Goal: Task Accomplishment & Management: Manage account settings

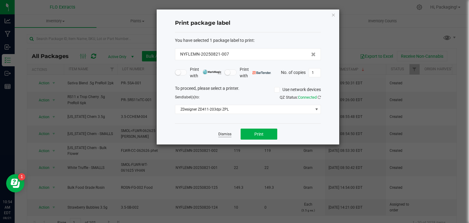
click at [228, 133] on link "Dismiss" at bounding box center [224, 134] width 13 height 5
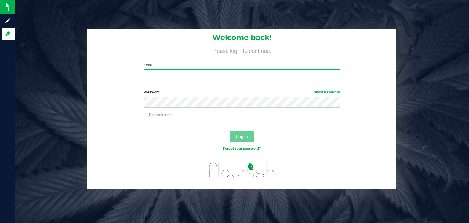
type input "[EMAIL_ADDRESS][DOMAIN_NAME]"
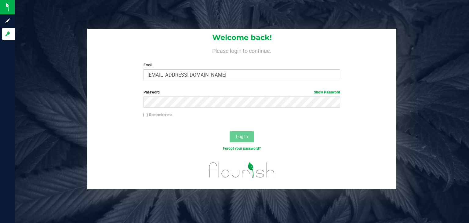
click at [210, 138] on div "Log In" at bounding box center [241, 139] width 309 height 20
click at [238, 137] on span "Log In" at bounding box center [242, 136] width 12 height 5
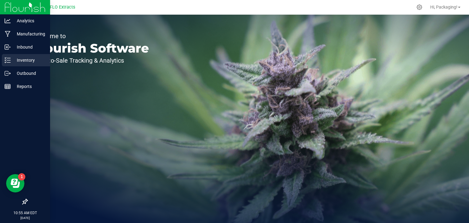
click at [32, 60] on p "Inventory" at bounding box center [29, 60] width 37 height 7
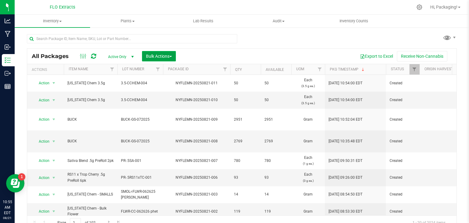
click at [163, 55] on span "Bulk Actions" at bounding box center [159, 56] width 26 height 5
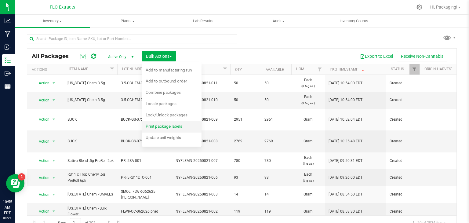
click at [168, 124] on span "Print package labels" at bounding box center [164, 126] width 37 height 5
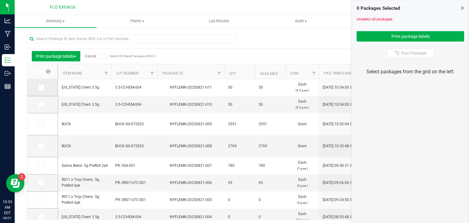
click at [42, 87] on icon at bounding box center [41, 87] width 4 height 0
click at [0, 0] on input "checkbox" at bounding box center [0, 0] width 0 height 0
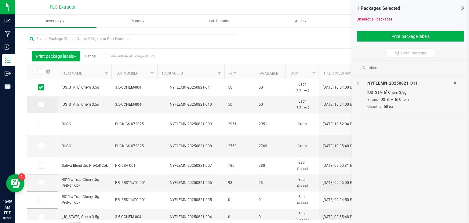
click at [40, 104] on icon at bounding box center [41, 104] width 4 height 0
click at [0, 0] on input "checkbox" at bounding box center [0, 0] width 0 height 0
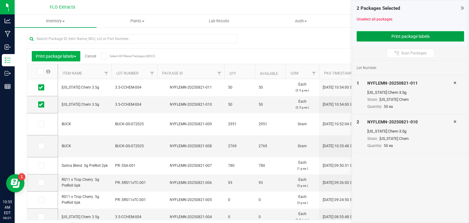
click at [389, 35] on button "Print package labels" at bounding box center [411, 36] width 108 height 10
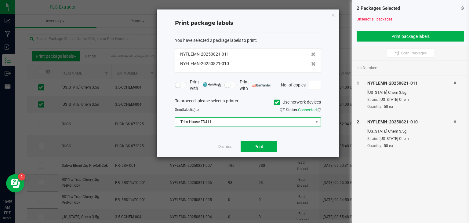
click at [269, 122] on span "Trim House ZD411" at bounding box center [244, 122] width 138 height 9
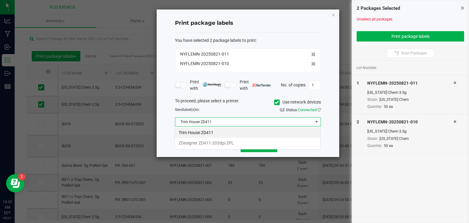
scroll to position [9, 146]
click at [240, 141] on li "ZDesigner ZD411-203dpi ZPL" at bounding box center [247, 143] width 145 height 10
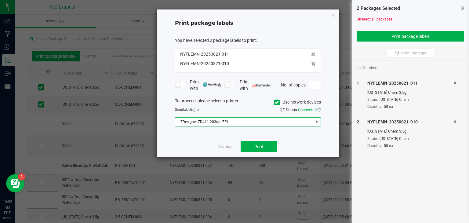
click at [276, 102] on icon at bounding box center [277, 102] width 4 height 0
click at [0, 0] on input "Use network devices" at bounding box center [0, 0] width 0 height 0
click at [261, 123] on span at bounding box center [244, 122] width 138 height 9
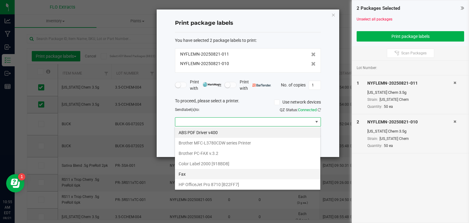
scroll to position [72, 0]
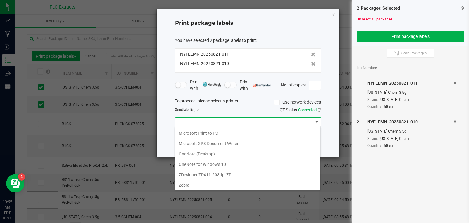
click at [225, 174] on ZPL "ZDesigner ZD411-203dpi ZPL" at bounding box center [247, 175] width 145 height 10
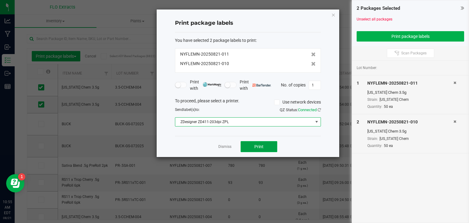
click at [264, 146] on button "Print" at bounding box center [259, 146] width 37 height 11
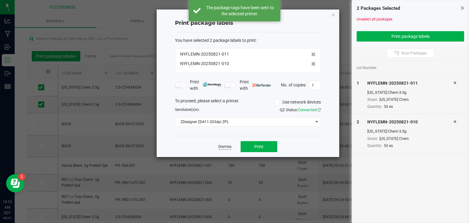
click at [227, 148] on link "Dismiss" at bounding box center [224, 146] width 13 height 5
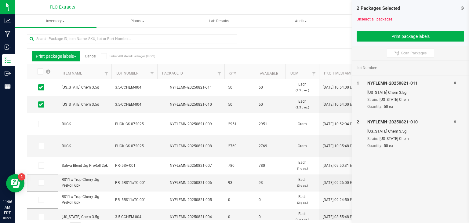
click at [92, 57] on link "Cancel" at bounding box center [90, 56] width 11 height 4
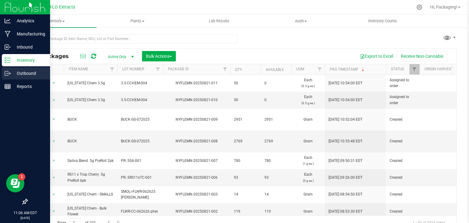
click at [6, 74] on icon at bounding box center [8, 73] width 6 height 6
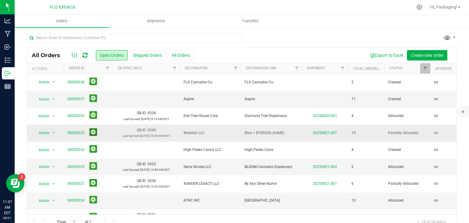
scroll to position [39, 0]
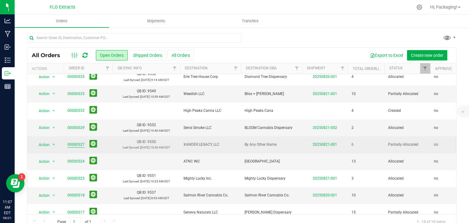
click at [75, 145] on link "00000527" at bounding box center [76, 145] width 17 height 6
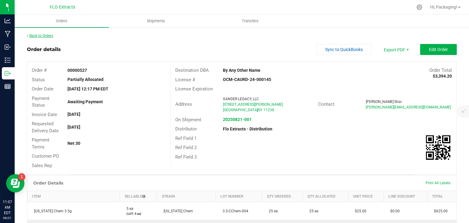
click at [39, 36] on link "Back to Orders" at bounding box center [40, 36] width 26 height 4
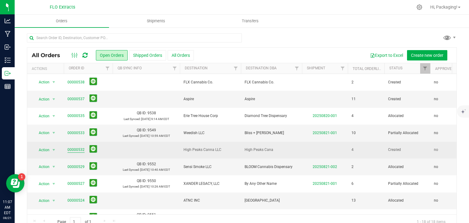
click at [73, 149] on link "00000532" at bounding box center [76, 150] width 17 height 6
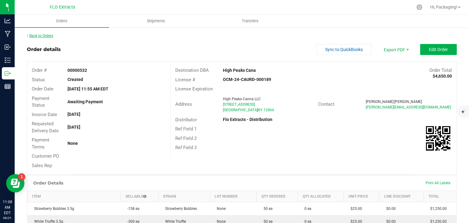
click at [43, 36] on link "Back to Orders" at bounding box center [40, 36] width 26 height 4
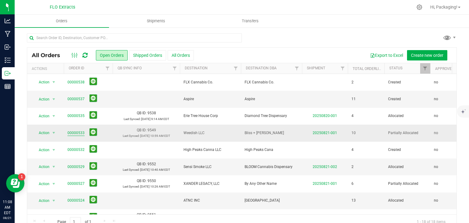
click at [75, 132] on link "00000533" at bounding box center [76, 133] width 17 height 6
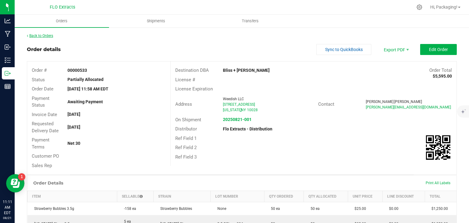
click at [51, 35] on link "Back to Orders" at bounding box center [40, 36] width 26 height 4
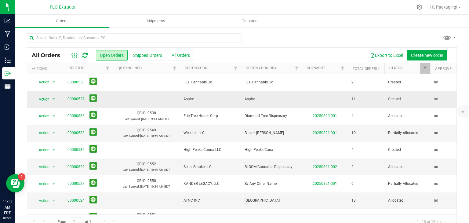
click at [80, 97] on link "00000537" at bounding box center [76, 99] width 17 height 6
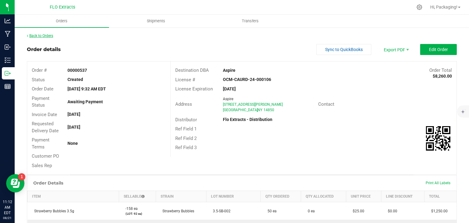
click at [42, 38] on link "Back to Orders" at bounding box center [40, 36] width 26 height 4
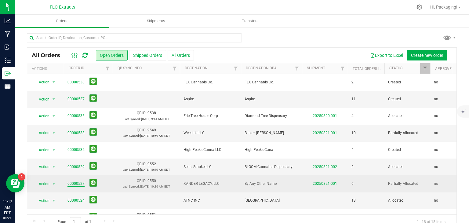
click at [73, 184] on link "00000527" at bounding box center [76, 184] width 17 height 6
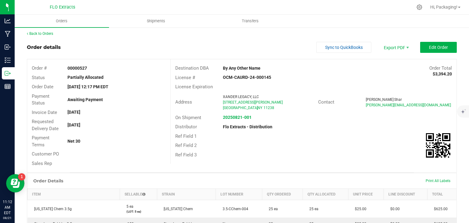
scroll to position [1, 0]
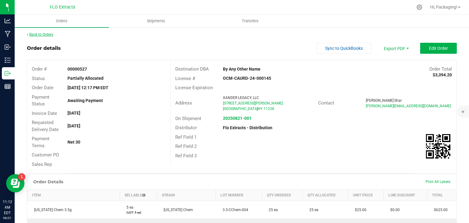
click at [52, 35] on link "Back to Orders" at bounding box center [40, 34] width 26 height 4
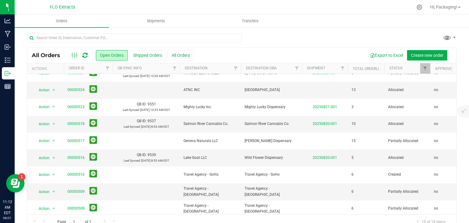
scroll to position [111, 0]
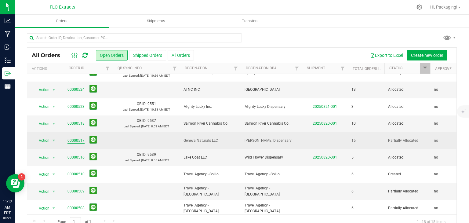
click at [74, 138] on link "00000517" at bounding box center [76, 141] width 17 height 6
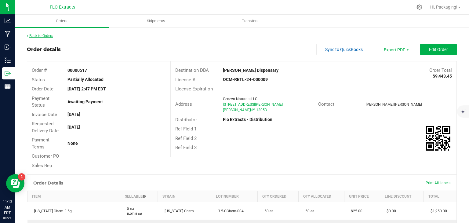
click at [38, 34] on link "Back to Orders" at bounding box center [40, 36] width 26 height 4
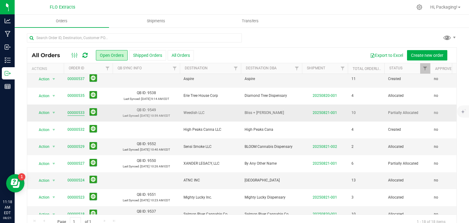
click at [79, 113] on link "00000533" at bounding box center [76, 113] width 17 height 6
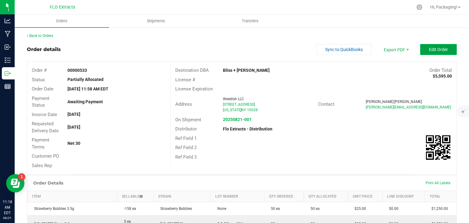
click at [434, 48] on span "Edit Order" at bounding box center [438, 49] width 19 height 5
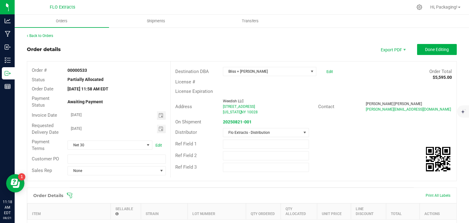
scroll to position [182, 0]
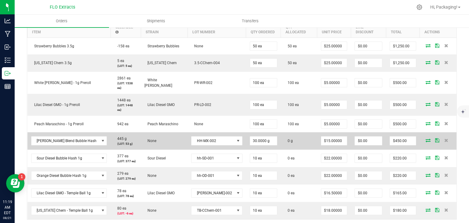
click at [426, 138] on icon at bounding box center [428, 140] width 5 height 4
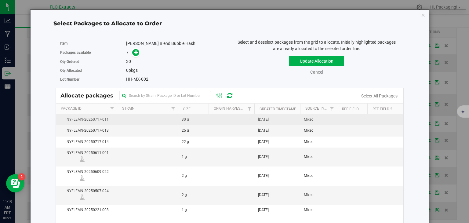
click at [288, 120] on td "[DATE]" at bounding box center [277, 119] width 46 height 11
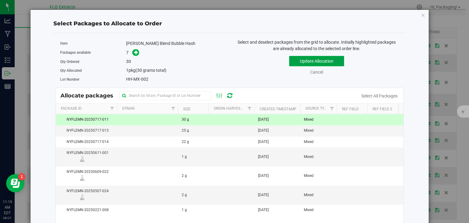
click at [323, 58] on button "Update Allocation" at bounding box center [316, 61] width 55 height 10
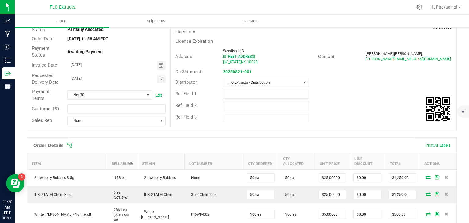
scroll to position [0, 0]
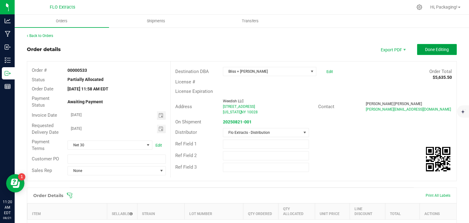
click at [437, 44] on button "Done Editing" at bounding box center [437, 49] width 40 height 11
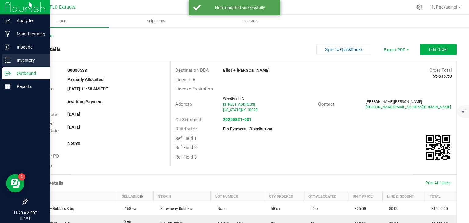
click at [12, 62] on p "Inventory" at bounding box center [29, 60] width 37 height 7
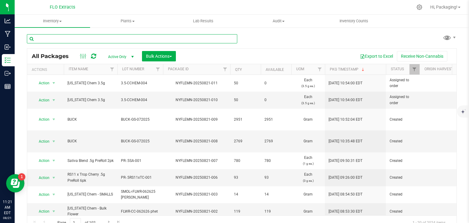
click at [105, 36] on input "text" at bounding box center [132, 38] width 210 height 9
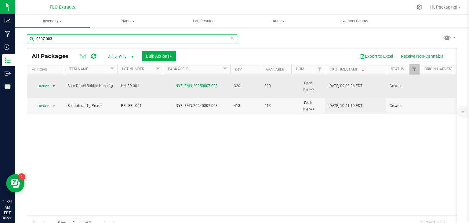
type input "0807-003"
click at [54, 84] on span "select" at bounding box center [53, 86] width 5 height 5
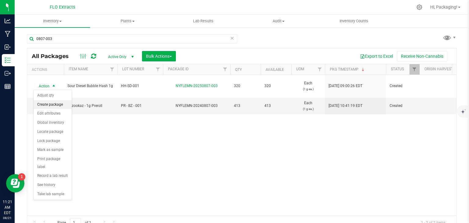
click at [50, 105] on li "Create package" at bounding box center [53, 104] width 38 height 9
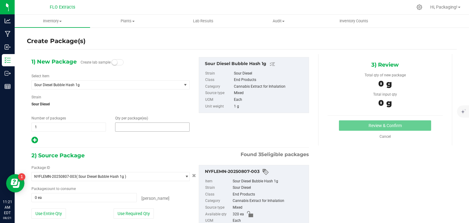
click at [134, 126] on span at bounding box center [152, 127] width 75 height 9
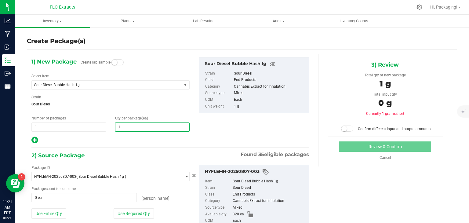
type input "10"
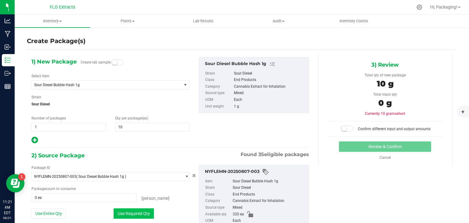
click at [134, 211] on button "Use Required Qty" at bounding box center [134, 213] width 40 height 10
type input "10 ea"
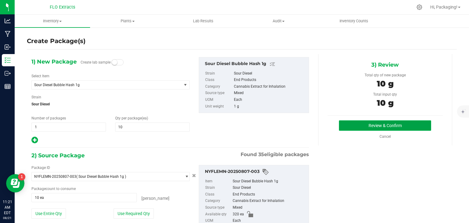
click at [367, 126] on button "Review & Confirm" at bounding box center [385, 125] width 92 height 10
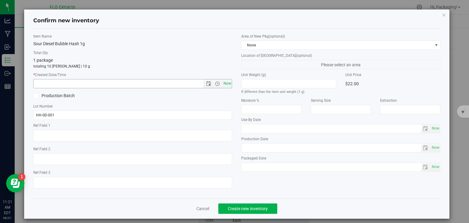
click at [228, 82] on span "Now" at bounding box center [227, 83] width 10 height 9
type input "[DATE] 11:21 AM"
click at [241, 207] on span "Create new inventory" at bounding box center [248, 208] width 40 height 5
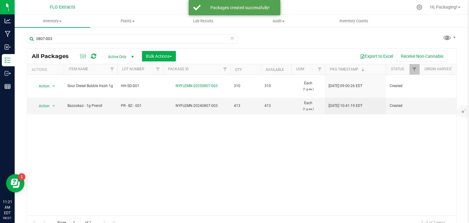
click at [230, 38] on icon at bounding box center [232, 37] width 4 height 7
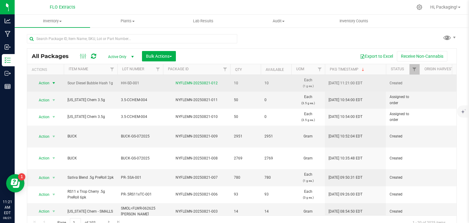
click at [52, 82] on span "select" at bounding box center [53, 83] width 5 height 5
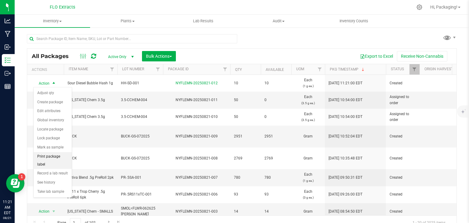
click at [51, 155] on li "Print package label" at bounding box center [53, 160] width 38 height 17
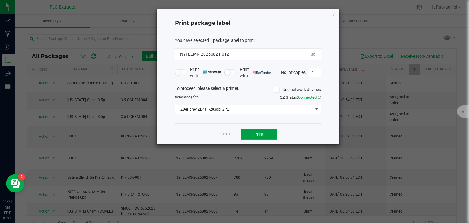
click at [252, 132] on button "Print" at bounding box center [259, 134] width 37 height 11
click at [226, 134] on link "Dismiss" at bounding box center [224, 134] width 13 height 5
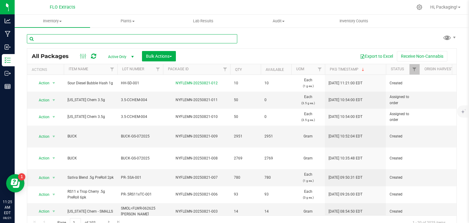
click at [114, 39] on input "text" at bounding box center [132, 38] width 210 height 9
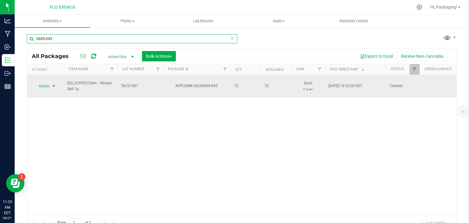
type input "0609-045"
click at [53, 84] on span "select" at bounding box center [53, 86] width 5 height 5
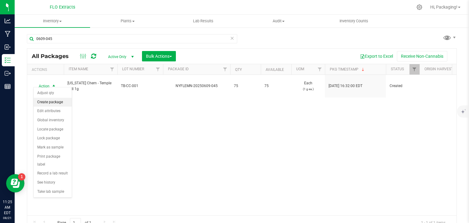
click at [53, 104] on li "Create package" at bounding box center [53, 102] width 38 height 9
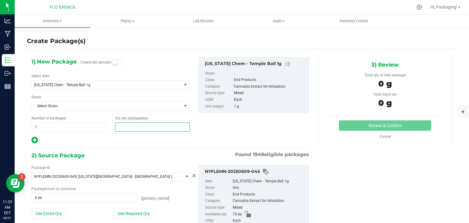
click at [129, 124] on span at bounding box center [152, 127] width 75 height 9
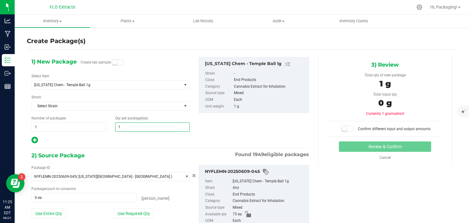
type input "10"
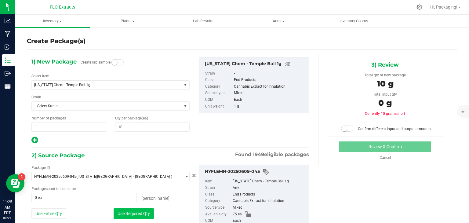
click at [135, 210] on button "Use Required Qty" at bounding box center [134, 213] width 40 height 10
type input "10 ea"
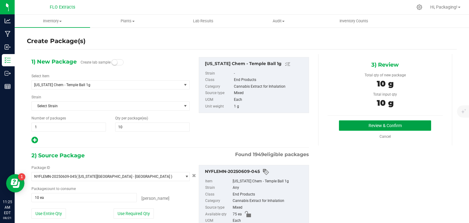
click at [363, 127] on button "Review & Confirm" at bounding box center [385, 125] width 92 height 10
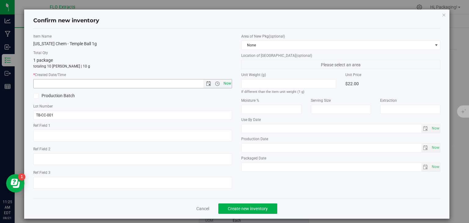
click at [225, 82] on span "Now" at bounding box center [227, 83] width 10 height 9
type input "[DATE] 11:25 AM"
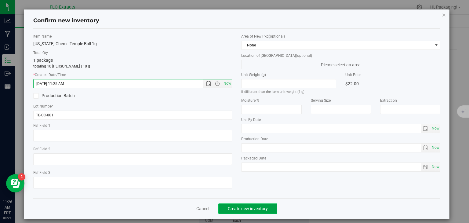
click at [262, 211] on button "Create new inventory" at bounding box center [247, 208] width 59 height 10
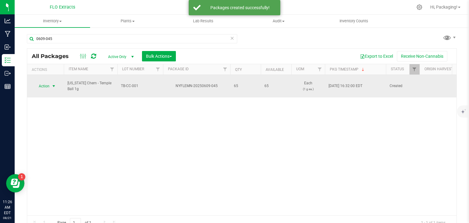
click at [53, 84] on span "select" at bounding box center [53, 86] width 5 height 5
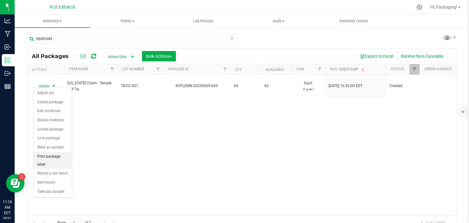
click at [51, 155] on li "Print package label" at bounding box center [53, 160] width 38 height 17
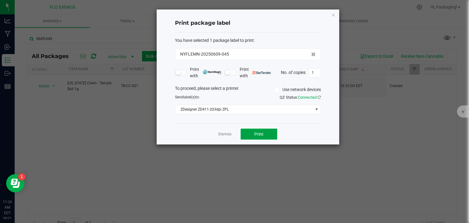
click at [258, 130] on button "Print" at bounding box center [259, 134] width 37 height 11
click at [227, 134] on link "Dismiss" at bounding box center [224, 134] width 13 height 5
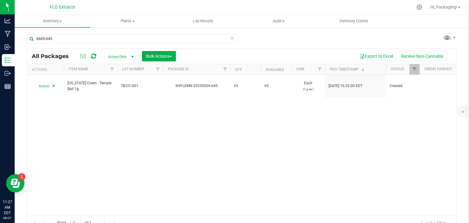
click at [231, 40] on icon at bounding box center [232, 37] width 4 height 7
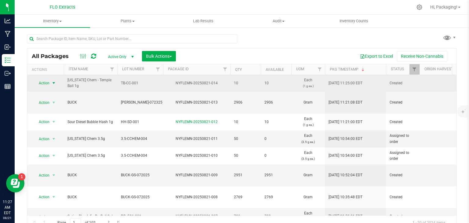
click at [55, 82] on span "select" at bounding box center [53, 83] width 5 height 5
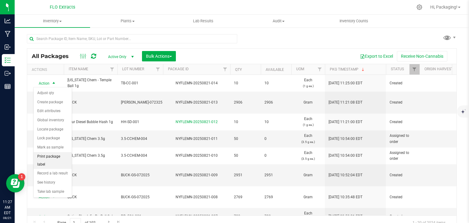
click at [47, 154] on li "Print package label" at bounding box center [53, 160] width 38 height 17
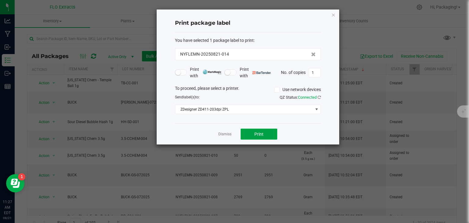
click at [258, 130] on button "Print" at bounding box center [259, 134] width 37 height 11
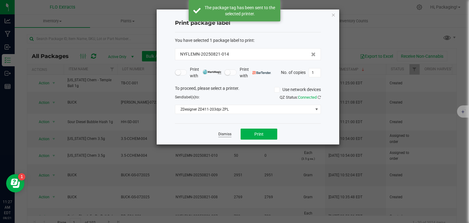
click at [226, 135] on link "Dismiss" at bounding box center [224, 134] width 13 height 5
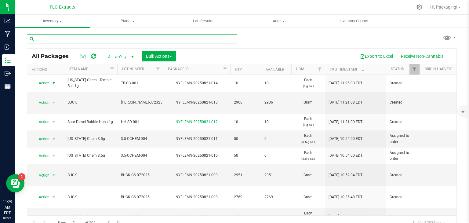
click at [178, 43] on input "text" at bounding box center [132, 38] width 210 height 9
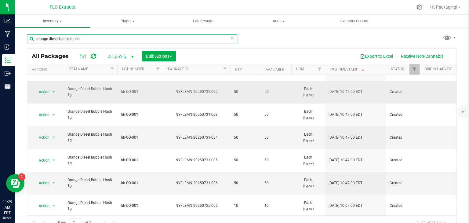
scroll to position [55, 0]
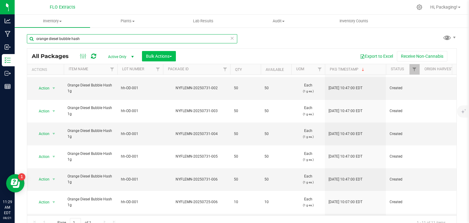
type input "orange diesel bubble hash"
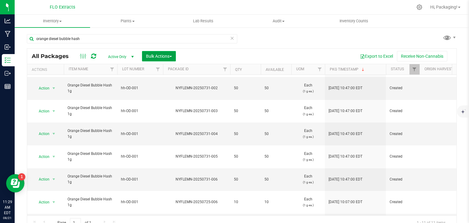
click at [162, 56] on span "Bulk Actions" at bounding box center [159, 56] width 26 height 5
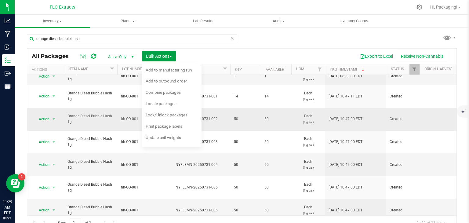
scroll to position [23, 0]
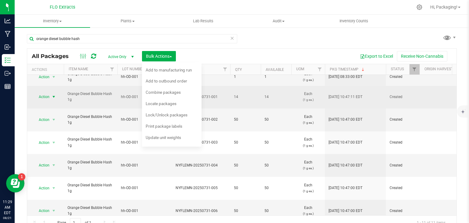
click at [55, 95] on span "select" at bounding box center [53, 96] width 5 height 5
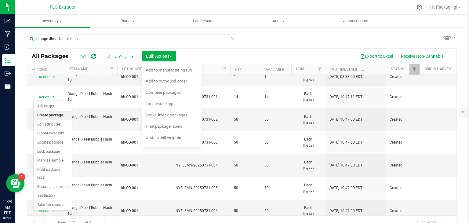
click at [52, 115] on li "Create package" at bounding box center [53, 115] width 38 height 9
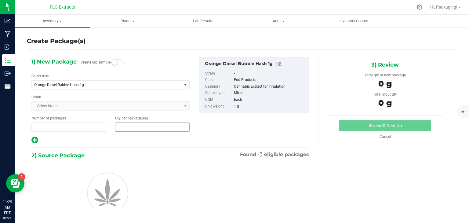
click at [139, 124] on span at bounding box center [152, 127] width 75 height 9
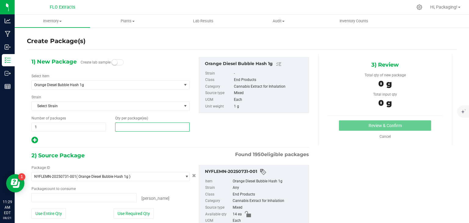
type input "0 ea"
type input "10"
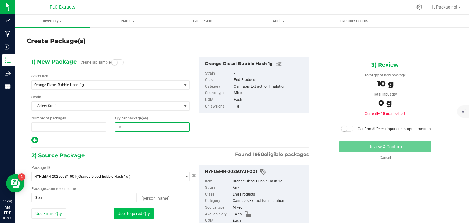
type input "10"
click at [137, 213] on button "Use Required Qty" at bounding box center [134, 213] width 40 height 10
type input "10 ea"
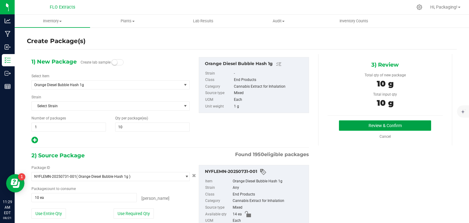
click at [362, 125] on button "Review & Confirm" at bounding box center [385, 125] width 92 height 10
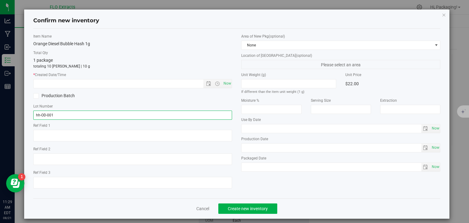
click at [39, 112] on input "hh-OD-001" at bounding box center [132, 115] width 199 height 9
type input "HH-OD-001"
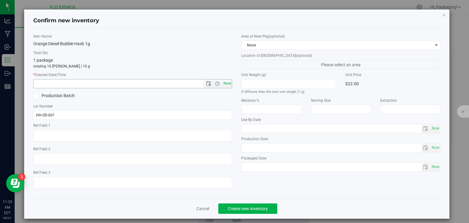
click at [226, 84] on span "Now" at bounding box center [227, 83] width 10 height 9
type input "[DATE] 11:29 AM"
click at [251, 209] on span "Create new inventory" at bounding box center [248, 208] width 40 height 5
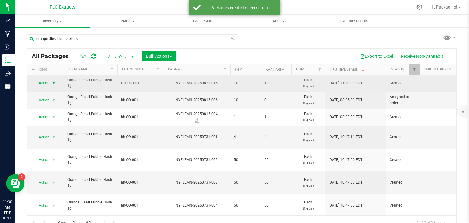
click at [51, 82] on span "select" at bounding box center [53, 83] width 5 height 5
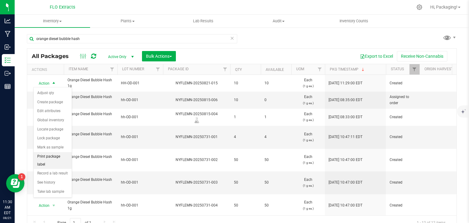
click at [55, 153] on li "Print package label" at bounding box center [53, 160] width 38 height 17
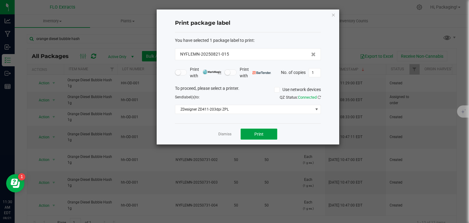
click at [268, 136] on button "Print" at bounding box center [259, 134] width 37 height 11
click at [228, 132] on link "Dismiss" at bounding box center [224, 134] width 13 height 5
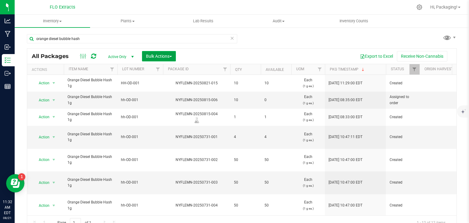
click at [151, 54] on span "Bulk Actions" at bounding box center [159, 56] width 26 height 5
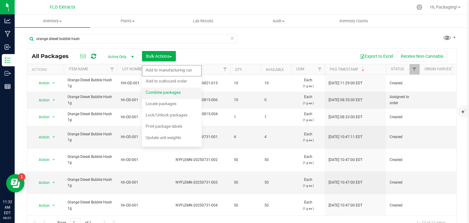
click at [156, 91] on span "Combine packages" at bounding box center [163, 92] width 35 height 5
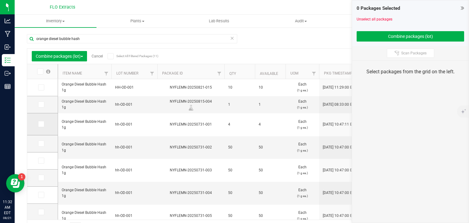
click at [42, 124] on icon at bounding box center [41, 124] width 4 height 0
click at [0, 0] on input "checkbox" at bounding box center [0, 0] width 0 height 0
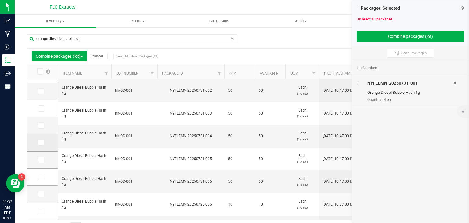
scroll to position [57, 0]
click at [43, 194] on span at bounding box center [41, 194] width 6 height 6
click at [0, 0] on input "checkbox" at bounding box center [0, 0] width 0 height 0
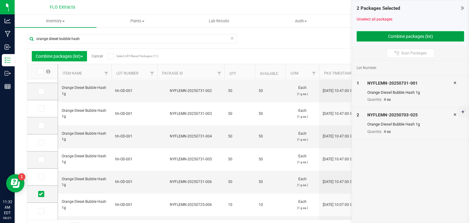
click at [407, 35] on button "Combine packages (lot)" at bounding box center [411, 36] width 108 height 10
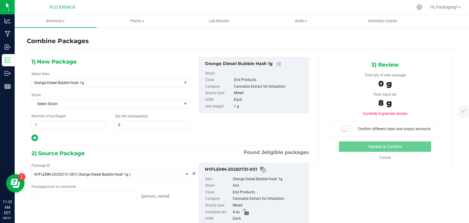
type input "4 ea"
drag, startPoint x: 141, startPoint y: 127, endPoint x: 98, endPoint y: 129, distance: 42.8
click at [98, 129] on div "1) New Package Select Item Orange Diesel Bubble Hash 1g Apple Jack - 1g BULK pr…" at bounding box center [110, 99] width 167 height 85
type input "8"
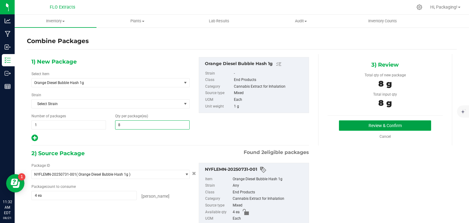
type input "8"
click at [372, 127] on button "Review & Confirm" at bounding box center [385, 125] width 92 height 10
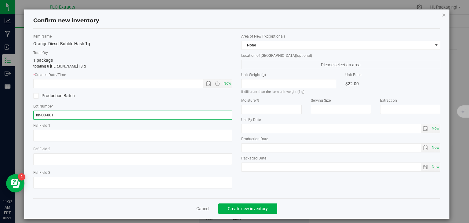
click at [38, 115] on input "hh-OD-001" at bounding box center [132, 115] width 199 height 9
type input "HH-OD-001"
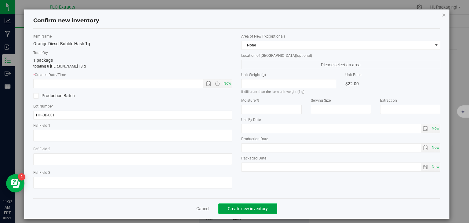
click at [238, 207] on span "Create new inventory" at bounding box center [248, 208] width 40 height 5
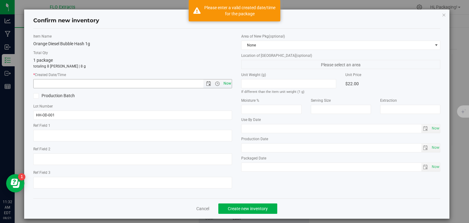
click at [222, 86] on span "Now" at bounding box center [227, 83] width 10 height 9
type input "[DATE] 11:32 AM"
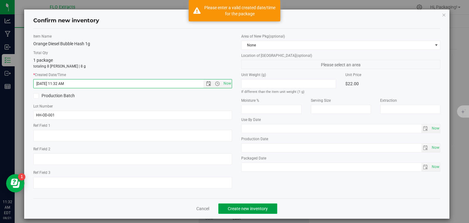
click at [250, 208] on span "Create new inventory" at bounding box center [248, 208] width 40 height 5
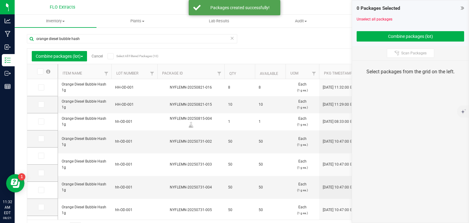
click at [101, 54] on link "Cancel" at bounding box center [97, 56] width 11 height 4
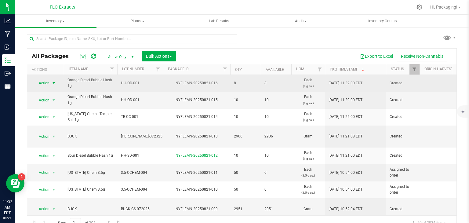
click at [54, 84] on span "select" at bounding box center [53, 83] width 5 height 5
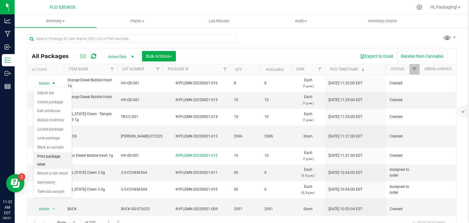
click at [46, 158] on li "Print package label" at bounding box center [53, 160] width 38 height 17
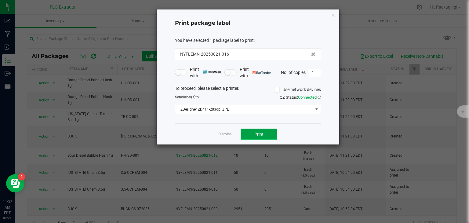
click at [255, 133] on span "Print" at bounding box center [258, 134] width 9 height 5
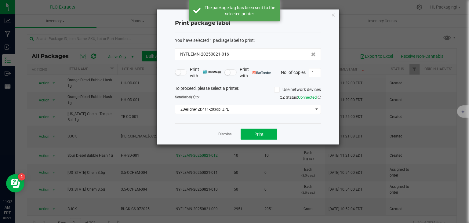
click at [221, 134] on link "Dismiss" at bounding box center [224, 134] width 13 height 5
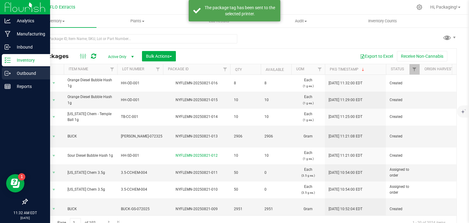
click at [12, 74] on p "Outbound" at bounding box center [29, 73] width 37 height 7
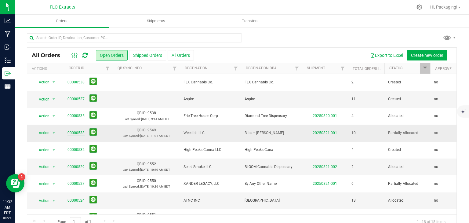
click at [75, 134] on link "00000533" at bounding box center [76, 133] width 17 height 6
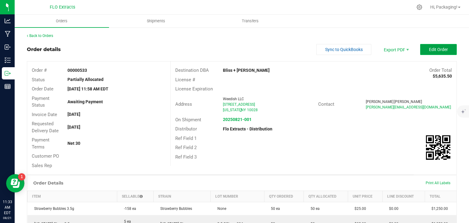
click at [424, 46] on button "Edit Order" at bounding box center [438, 49] width 37 height 11
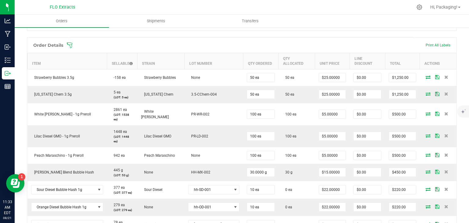
scroll to position [150, 0]
click at [71, 48] on div "Order Details Print All Labels" at bounding box center [242, 45] width 430 height 15
click at [70, 43] on icon at bounding box center [70, 45] width 6 height 6
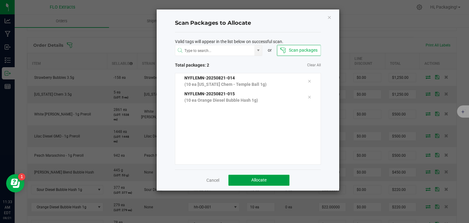
click at [253, 180] on span "Allocate" at bounding box center [258, 179] width 15 height 5
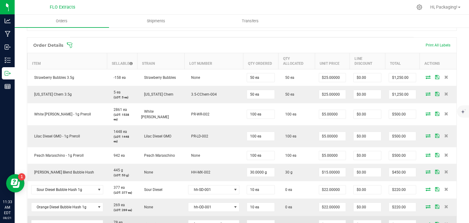
click at [426, 222] on icon at bounding box center [428, 224] width 5 height 4
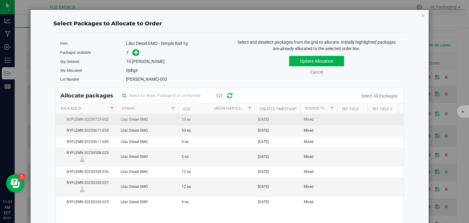
click at [236, 120] on td at bounding box center [232, 119] width 46 height 11
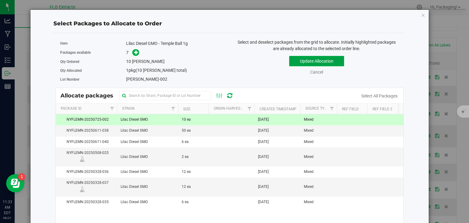
click at [302, 60] on button "Update Allocation" at bounding box center [316, 61] width 55 height 10
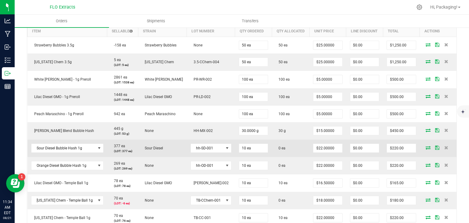
scroll to position [180, 0]
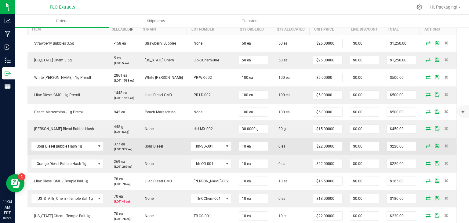
click at [426, 145] on icon at bounding box center [428, 146] width 5 height 4
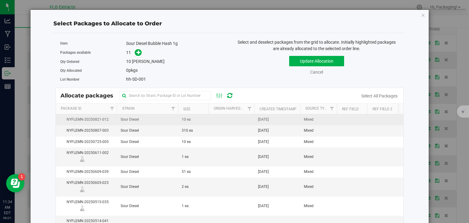
drag, startPoint x: 223, startPoint y: 120, endPoint x: 200, endPoint y: 121, distance: 22.3
click at [200, 121] on td "10 ea" at bounding box center [193, 119] width 31 height 11
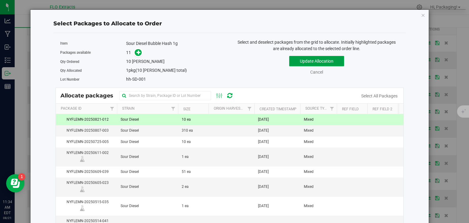
click at [301, 61] on button "Update Allocation" at bounding box center [316, 61] width 55 height 10
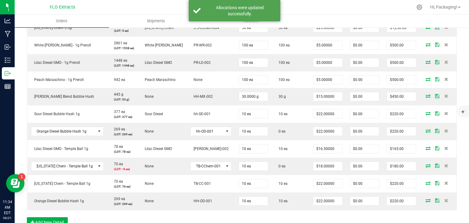
scroll to position [215, 0]
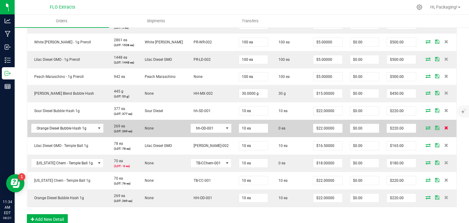
click at [445, 126] on icon at bounding box center [447, 128] width 4 height 4
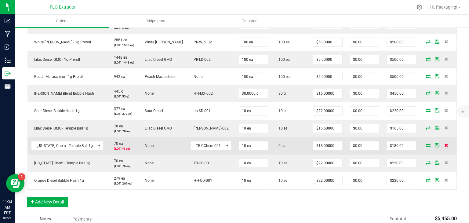
click at [445, 146] on icon at bounding box center [447, 145] width 4 height 4
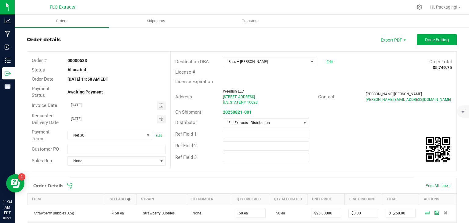
scroll to position [0, 0]
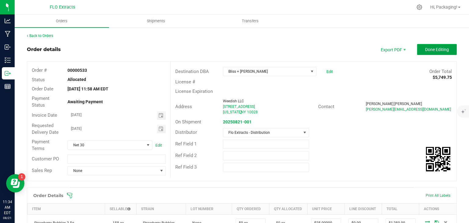
click at [431, 49] on span "Done Editing" at bounding box center [437, 49] width 24 height 5
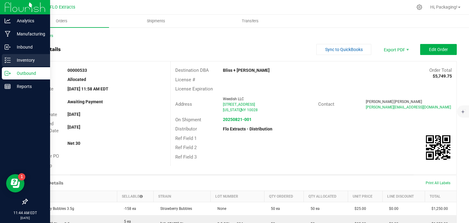
click at [9, 58] on icon at bounding box center [8, 60] width 6 height 6
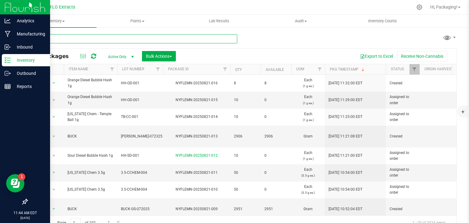
click at [123, 39] on input "text" at bounding box center [132, 38] width 210 height 9
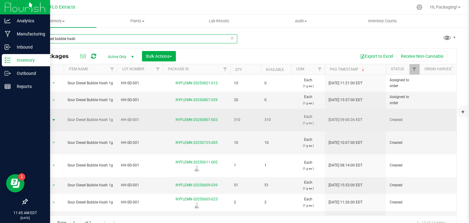
type input "sour diesel bubble hash"
click at [53, 119] on span "select" at bounding box center [53, 120] width 5 height 5
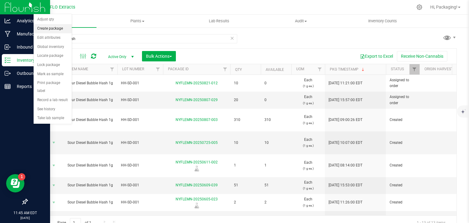
click at [53, 29] on li "Create package" at bounding box center [53, 28] width 38 height 9
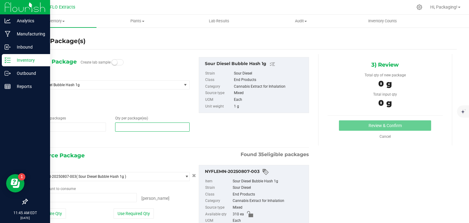
drag, startPoint x: 126, startPoint y: 125, endPoint x: 109, endPoint y: 124, distance: 17.4
click at [109, 124] on div "Number of packages 1 1 Qty per package (ea)" at bounding box center [110, 123] width 167 height 16
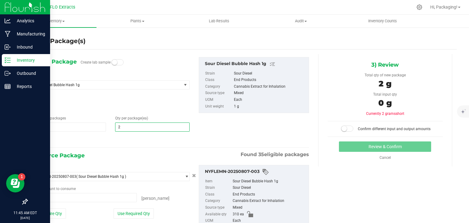
type input "20"
click at [137, 211] on button "Use Required Qty" at bounding box center [134, 213] width 40 height 10
type input "20 ea"
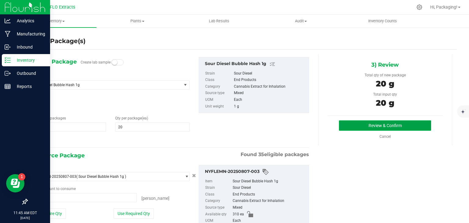
click at [378, 125] on button "Review & Confirm" at bounding box center [385, 125] width 92 height 10
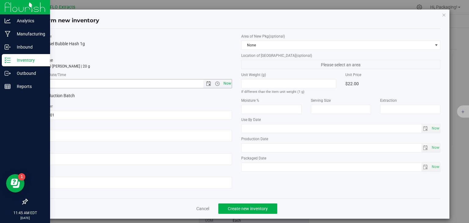
click at [225, 83] on span "Now" at bounding box center [227, 83] width 10 height 9
type input "[DATE] 11:45 AM"
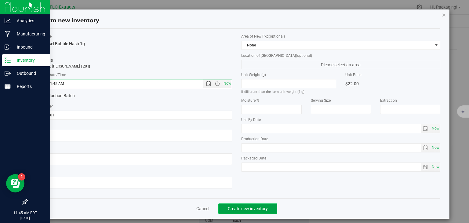
click at [246, 206] on span "Create new inventory" at bounding box center [248, 208] width 40 height 5
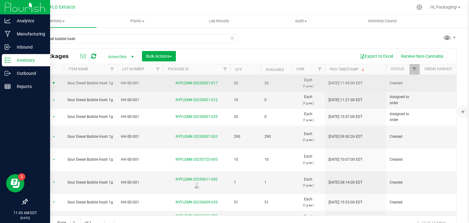
click at [54, 83] on span "select" at bounding box center [53, 83] width 5 height 5
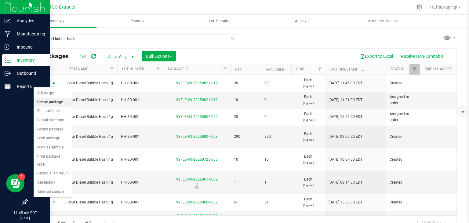
click at [50, 104] on li "Create package" at bounding box center [53, 102] width 38 height 9
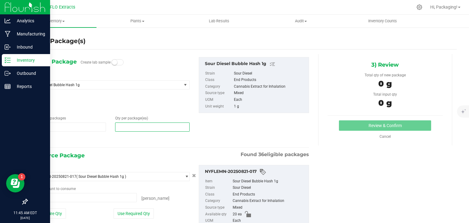
drag, startPoint x: 126, startPoint y: 128, endPoint x: 114, endPoint y: 128, distance: 12.2
click at [114, 128] on div "Qty per package (ea)" at bounding box center [153, 123] width 84 height 16
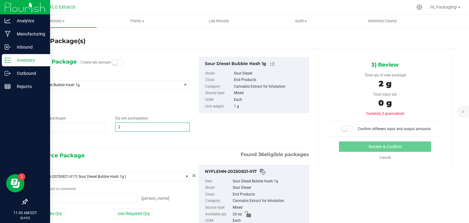
type input "20"
click at [384, 157] on link "Cancel" at bounding box center [385, 158] width 11 height 4
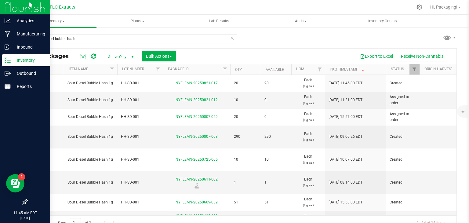
click at [52, 83] on div at bounding box center [45, 83] width 29 height 6
click at [52, 83] on span "select" at bounding box center [53, 83] width 5 height 5
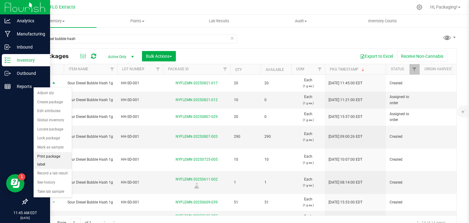
click at [45, 154] on li "Print package label" at bounding box center [53, 160] width 38 height 17
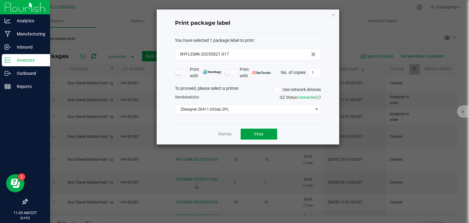
click at [258, 132] on span "Print" at bounding box center [258, 134] width 9 height 5
click at [228, 134] on link "Dismiss" at bounding box center [224, 134] width 13 height 5
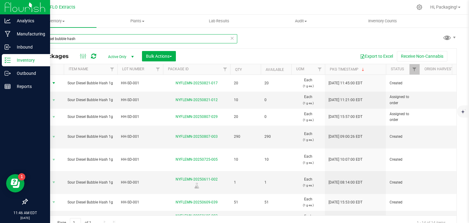
click at [148, 38] on input "sour diesel bubble hash" at bounding box center [132, 38] width 210 height 9
type input "s"
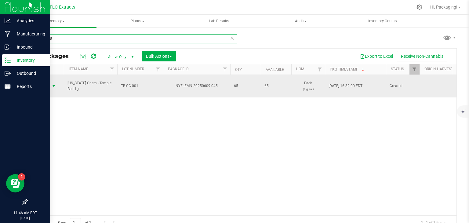
type input "0609-045"
click at [54, 84] on span "select" at bounding box center [53, 86] width 5 height 5
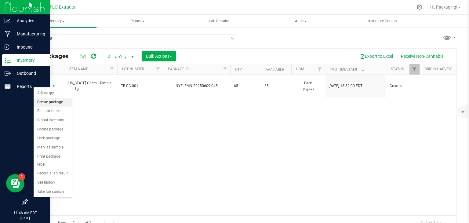
click at [52, 101] on li "Create package" at bounding box center [53, 102] width 38 height 9
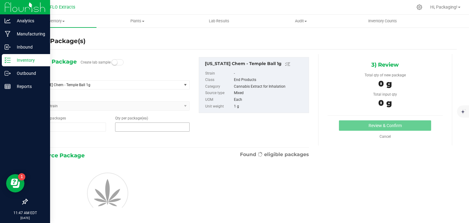
click at [128, 129] on span at bounding box center [152, 127] width 75 height 9
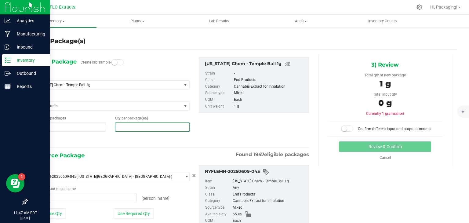
type input "1"
type input "0 ea"
type input "10"
click at [139, 212] on button "Use Required Qty" at bounding box center [134, 213] width 40 height 10
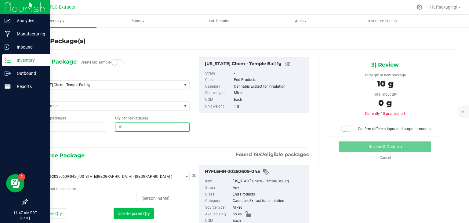
type input "10 ea"
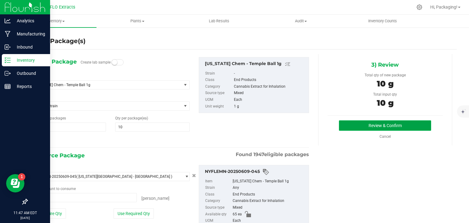
click at [366, 124] on button "Review & Confirm" at bounding box center [385, 125] width 92 height 10
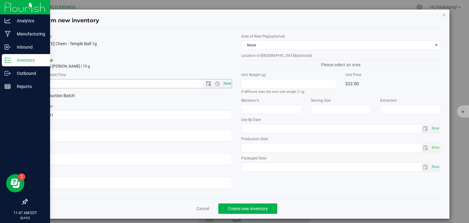
click at [227, 85] on span "Now" at bounding box center [227, 83] width 10 height 9
type input "[DATE] 11:47 AM"
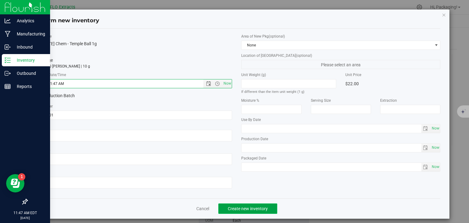
click at [247, 208] on span "Create new inventory" at bounding box center [248, 208] width 40 height 5
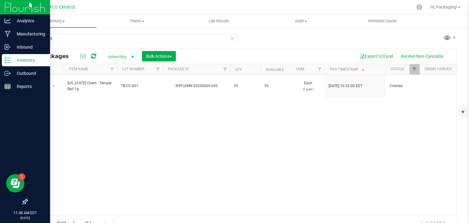
click at [230, 38] on icon at bounding box center [232, 37] width 4 height 7
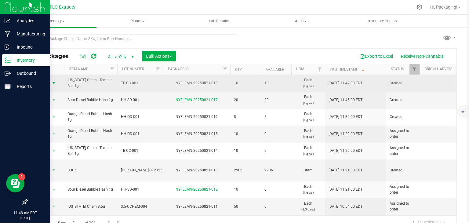
click at [50, 82] on span "select" at bounding box center [54, 83] width 8 height 9
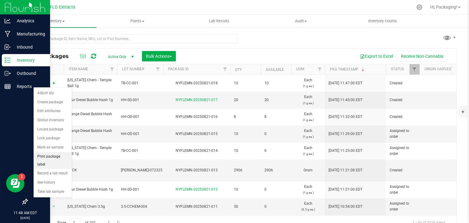
click at [50, 152] on li "Print package label" at bounding box center [53, 160] width 38 height 17
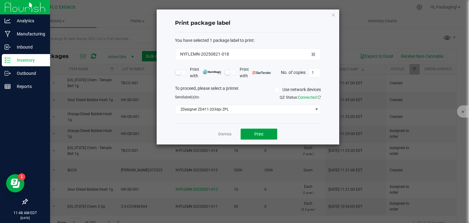
click at [250, 134] on button "Print" at bounding box center [259, 134] width 37 height 11
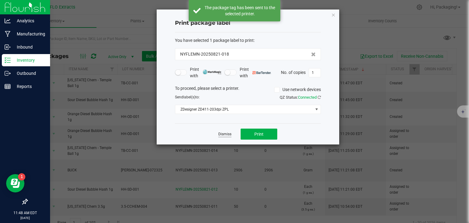
click at [221, 132] on link "Dismiss" at bounding box center [224, 134] width 13 height 5
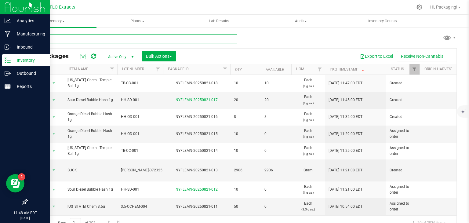
click at [152, 39] on input "text" at bounding box center [132, 38] width 210 height 9
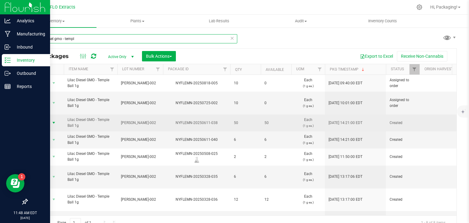
type input "lilac diesel gmo - templ"
click at [51, 120] on span "select" at bounding box center [53, 122] width 5 height 5
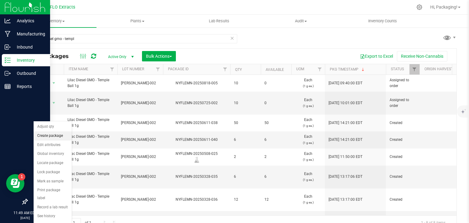
click at [50, 134] on li "Create package" at bounding box center [53, 135] width 38 height 9
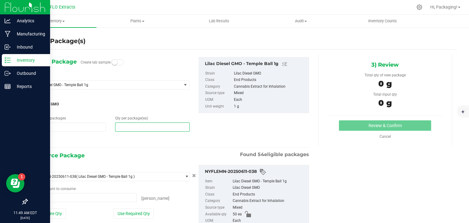
click at [145, 127] on span at bounding box center [152, 127] width 75 height 9
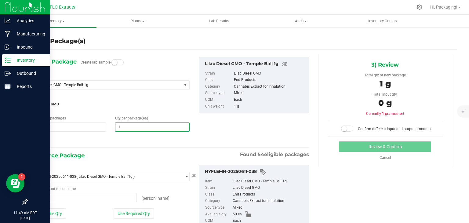
type input "10"
click at [134, 213] on button "Use Required Qty" at bounding box center [134, 213] width 40 height 10
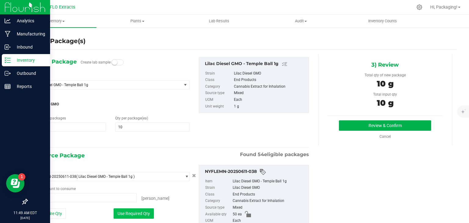
type input "10 ea"
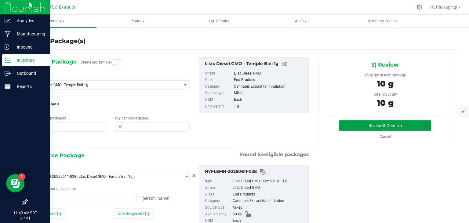
click at [347, 126] on button "Review & Confirm" at bounding box center [385, 125] width 92 height 10
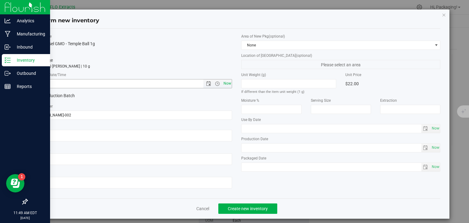
click at [228, 83] on span "Now" at bounding box center [227, 83] width 10 height 9
type input "[DATE] 11:49 AM"
click at [242, 206] on span "Create new inventory" at bounding box center [248, 208] width 40 height 5
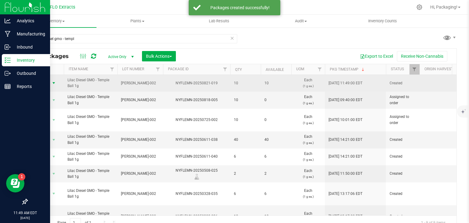
click at [53, 82] on span "select" at bounding box center [53, 83] width 5 height 5
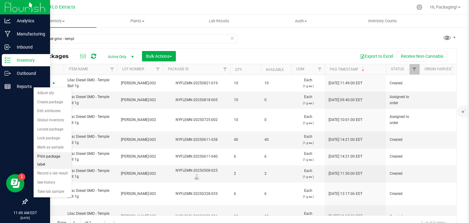
click at [54, 155] on li "Print package label" at bounding box center [53, 160] width 38 height 17
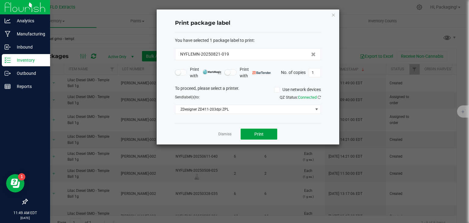
click at [263, 130] on button "Print" at bounding box center [259, 134] width 37 height 11
click at [227, 135] on link "Dismiss" at bounding box center [224, 134] width 13 height 5
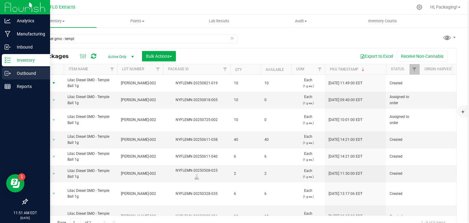
click at [11, 74] on p "Outbound" at bounding box center [29, 73] width 37 height 7
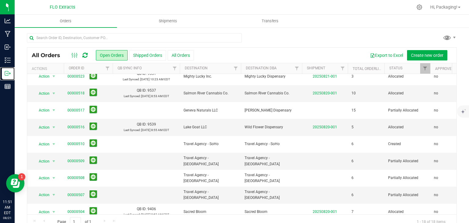
scroll to position [167, 0]
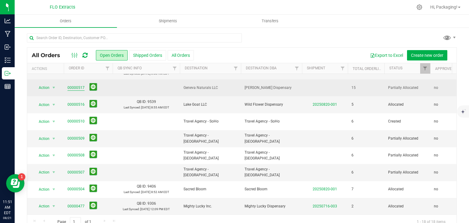
click at [74, 85] on link "00000517" at bounding box center [76, 88] width 17 height 6
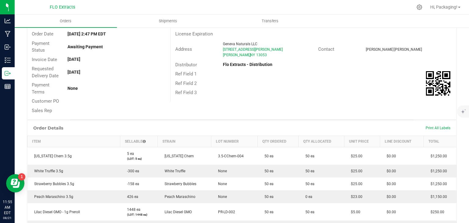
scroll to position [1, 0]
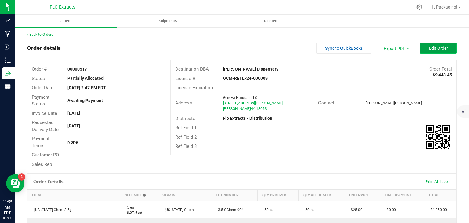
click at [421, 49] on button "Edit Order" at bounding box center [438, 48] width 37 height 11
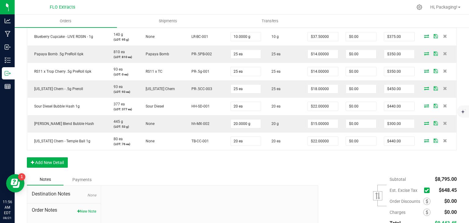
scroll to position [324, 0]
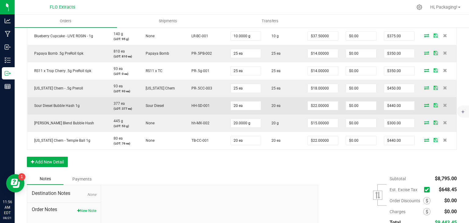
click at [424, 106] on icon at bounding box center [426, 105] width 5 height 4
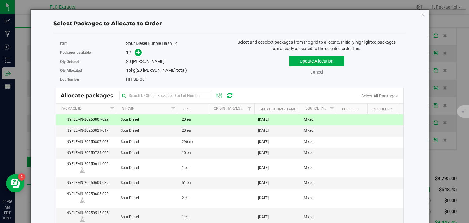
click at [318, 72] on link "Cancel" at bounding box center [316, 72] width 13 height 5
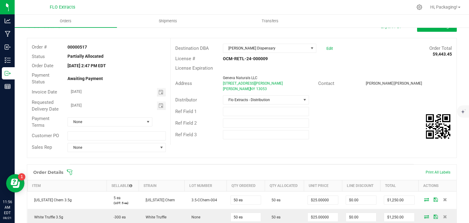
scroll to position [0, 0]
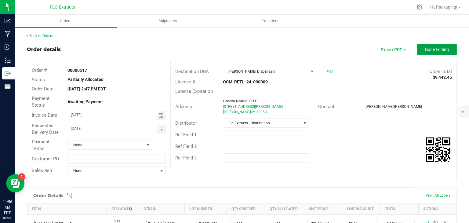
click at [428, 50] on span "Done Editing" at bounding box center [437, 49] width 24 height 5
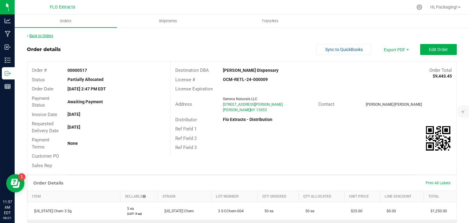
click at [45, 34] on link "Back to Orders" at bounding box center [40, 36] width 26 height 4
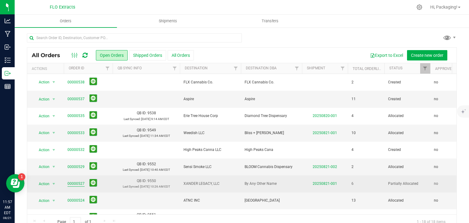
click at [73, 184] on link "00000527" at bounding box center [76, 184] width 17 height 6
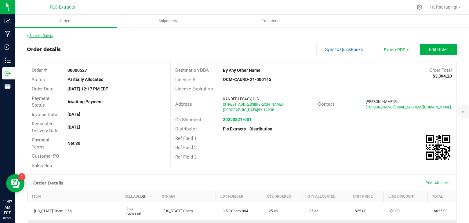
click at [47, 35] on link "Back to Orders" at bounding box center [40, 36] width 26 height 4
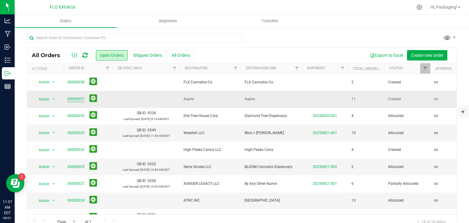
click at [72, 100] on link "00000537" at bounding box center [76, 99] width 17 height 6
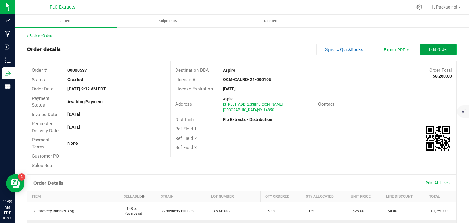
click at [430, 47] on span "Edit Order" at bounding box center [438, 49] width 19 height 5
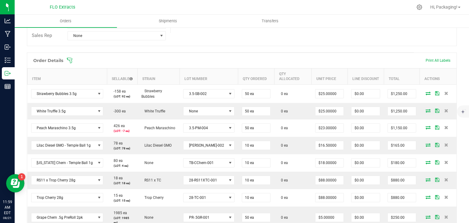
scroll to position [135, 0]
click at [72, 59] on icon at bounding box center [70, 60] width 6 height 6
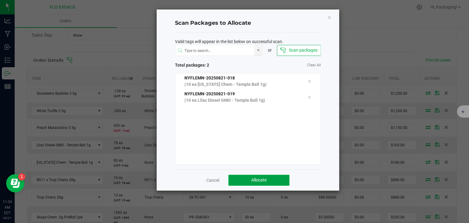
click at [270, 181] on button "Allocate" at bounding box center [259, 180] width 61 height 11
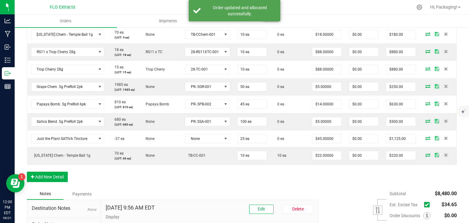
scroll to position [258, 0]
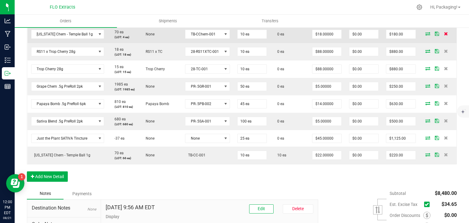
click at [444, 33] on span at bounding box center [446, 34] width 9 height 4
